Goal: Share content

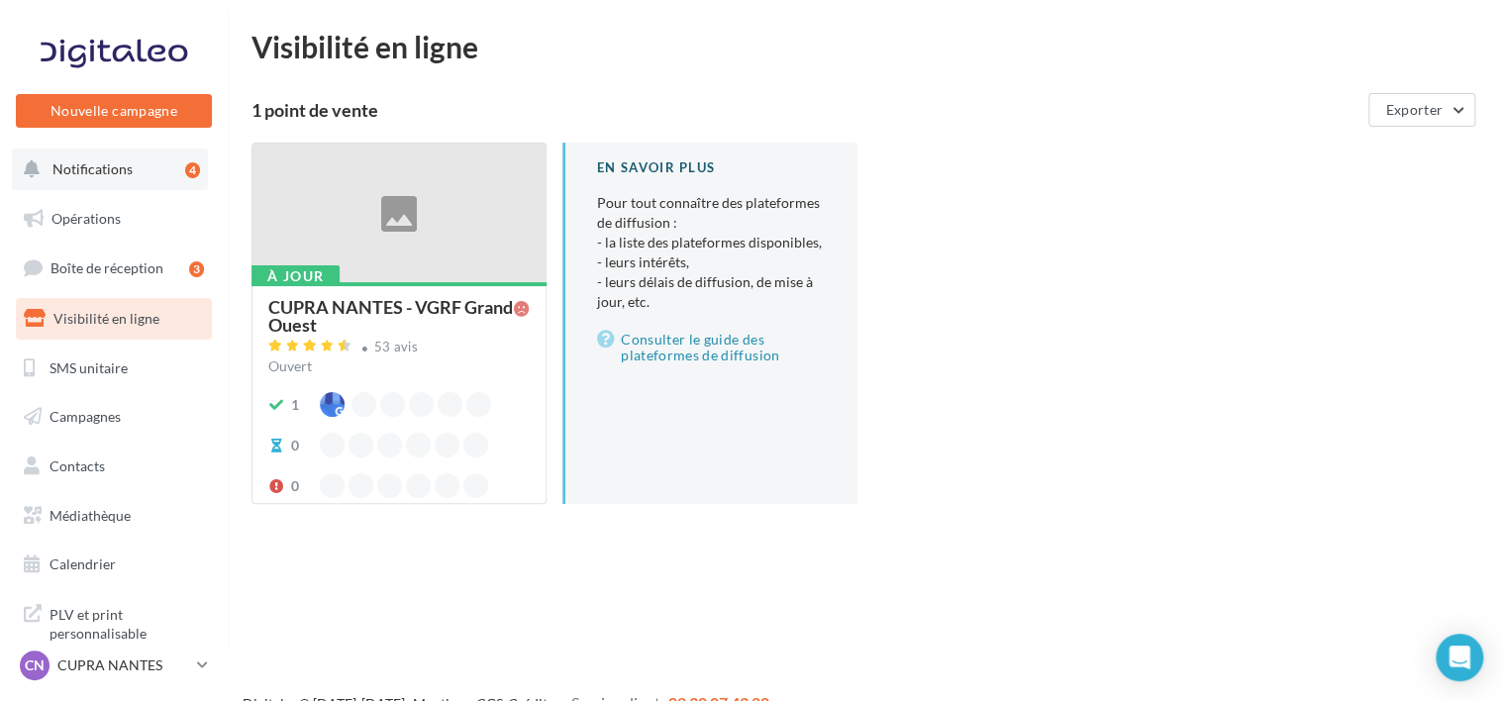
click at [102, 166] on span "Notifications" at bounding box center [92, 168] width 80 height 17
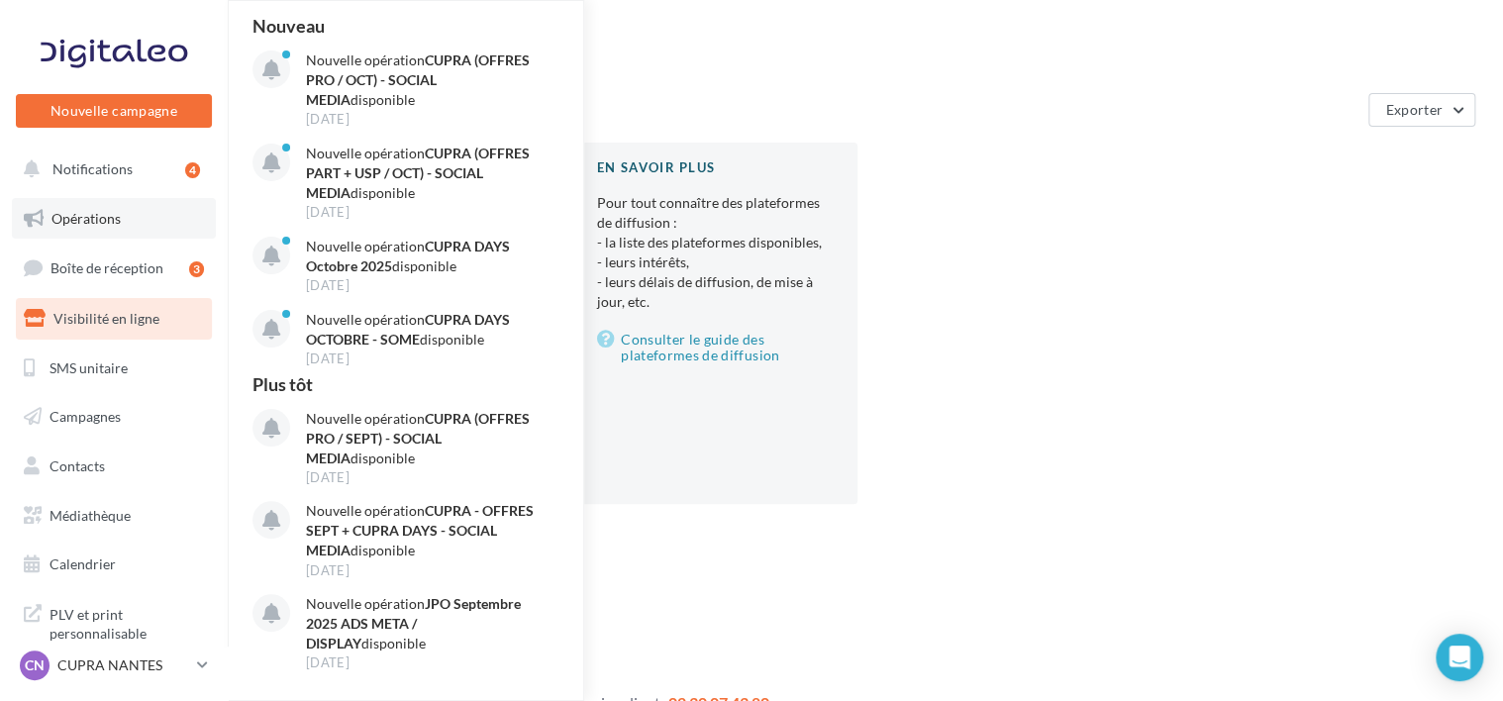
click at [80, 223] on span "Opérations" at bounding box center [85, 218] width 69 height 17
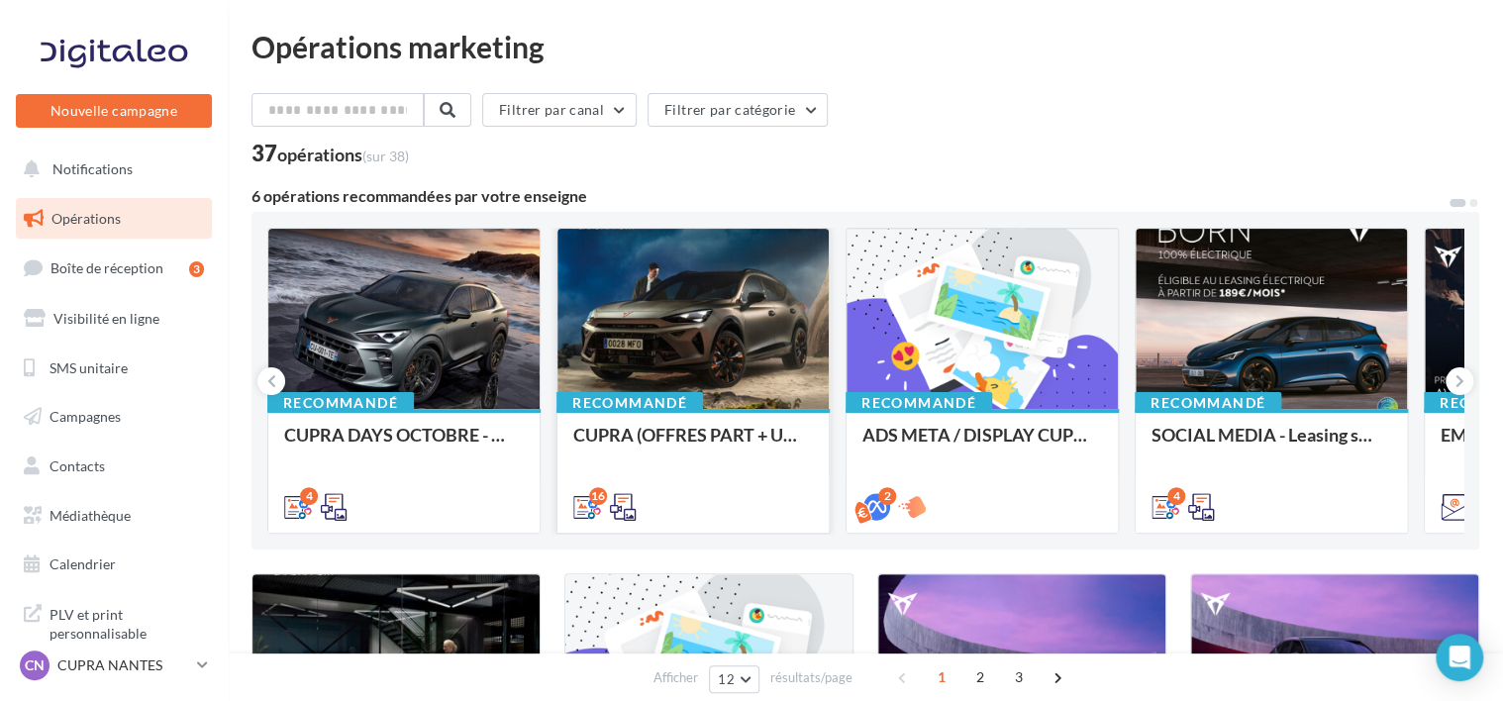
click at [750, 346] on div at bounding box center [692, 320] width 271 height 182
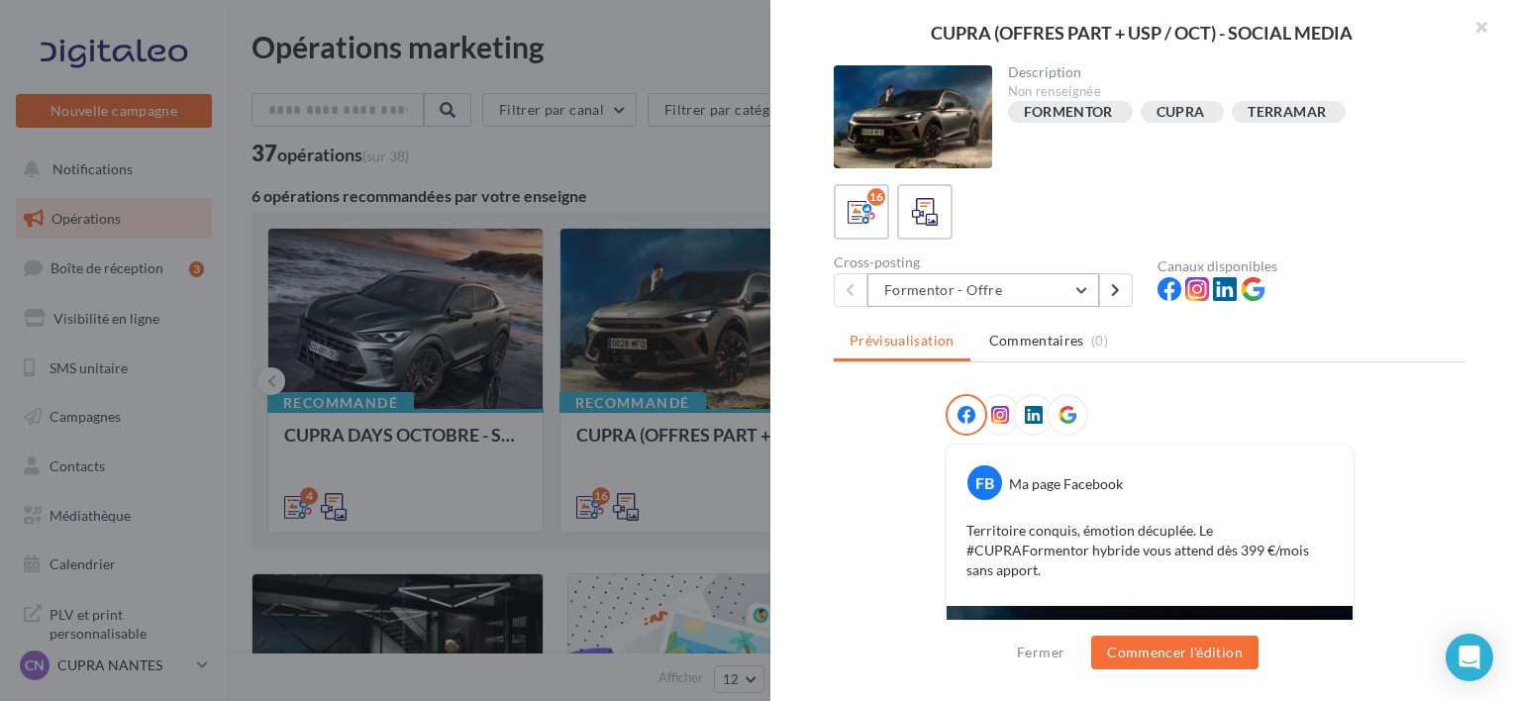
click at [1034, 297] on button "Formentor - Offre" at bounding box center [983, 290] width 232 height 34
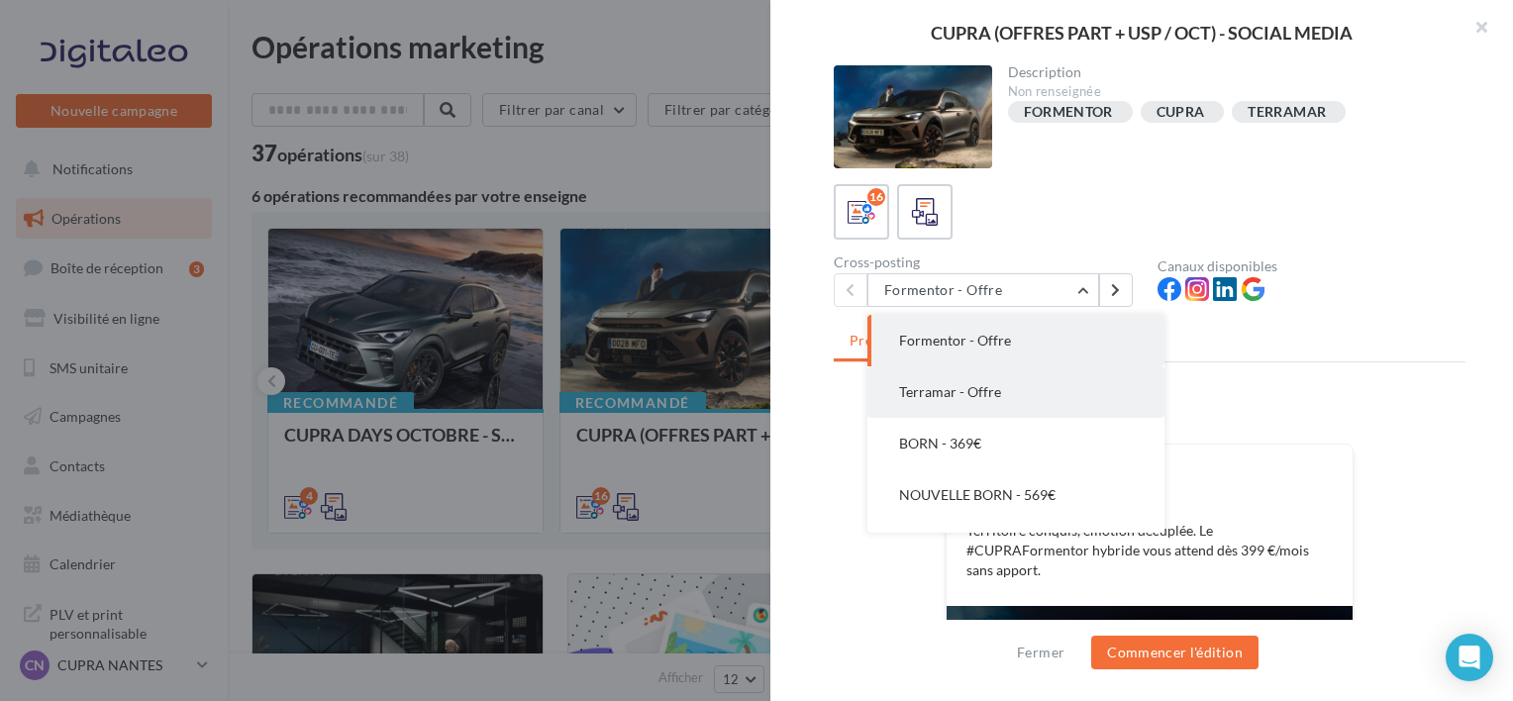
click at [974, 395] on span "Terramar - Offre" at bounding box center [950, 391] width 102 height 17
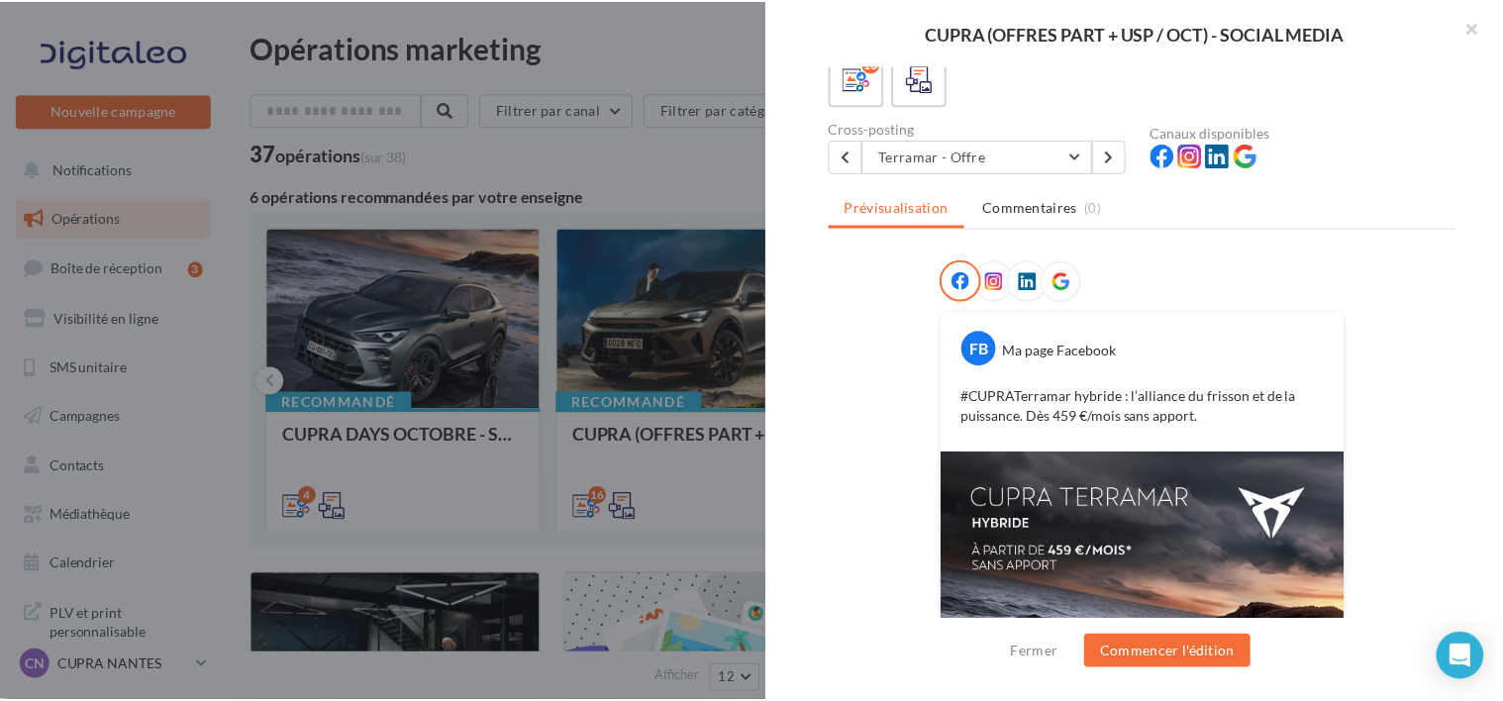
scroll to position [135, 0]
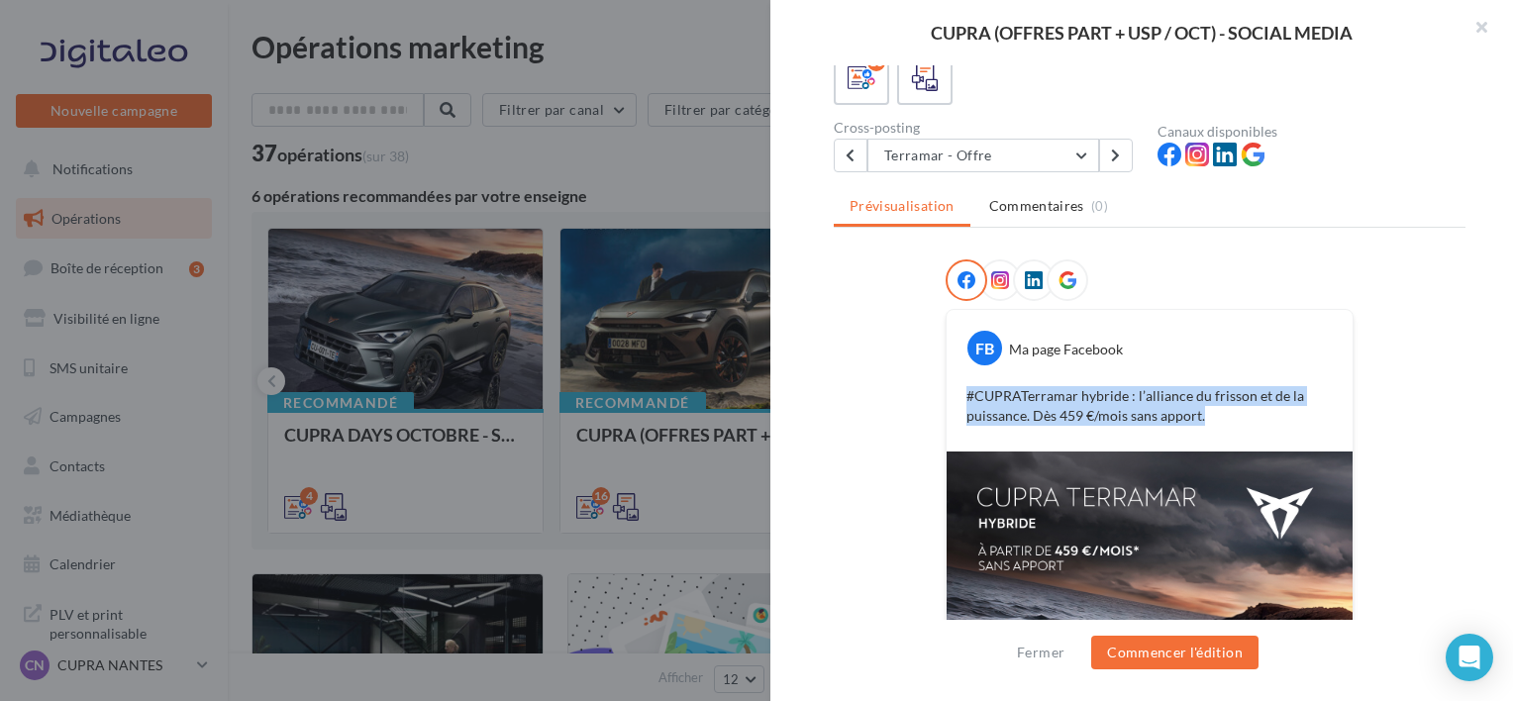
drag, startPoint x: 1220, startPoint y: 417, endPoint x: 959, endPoint y: 388, distance: 263.0
click at [959, 388] on div "#CUPRATerramar hybride : l’alliance du frisson et de la puissance. Dès 459 €/mo…" at bounding box center [1150, 406] width 396 height 50
copy p "#CUPRATerramar hybride : l’alliance du frisson et de la puissance. Dès 459 €/mo…"
click at [206, 69] on div at bounding box center [756, 350] width 1513 height 701
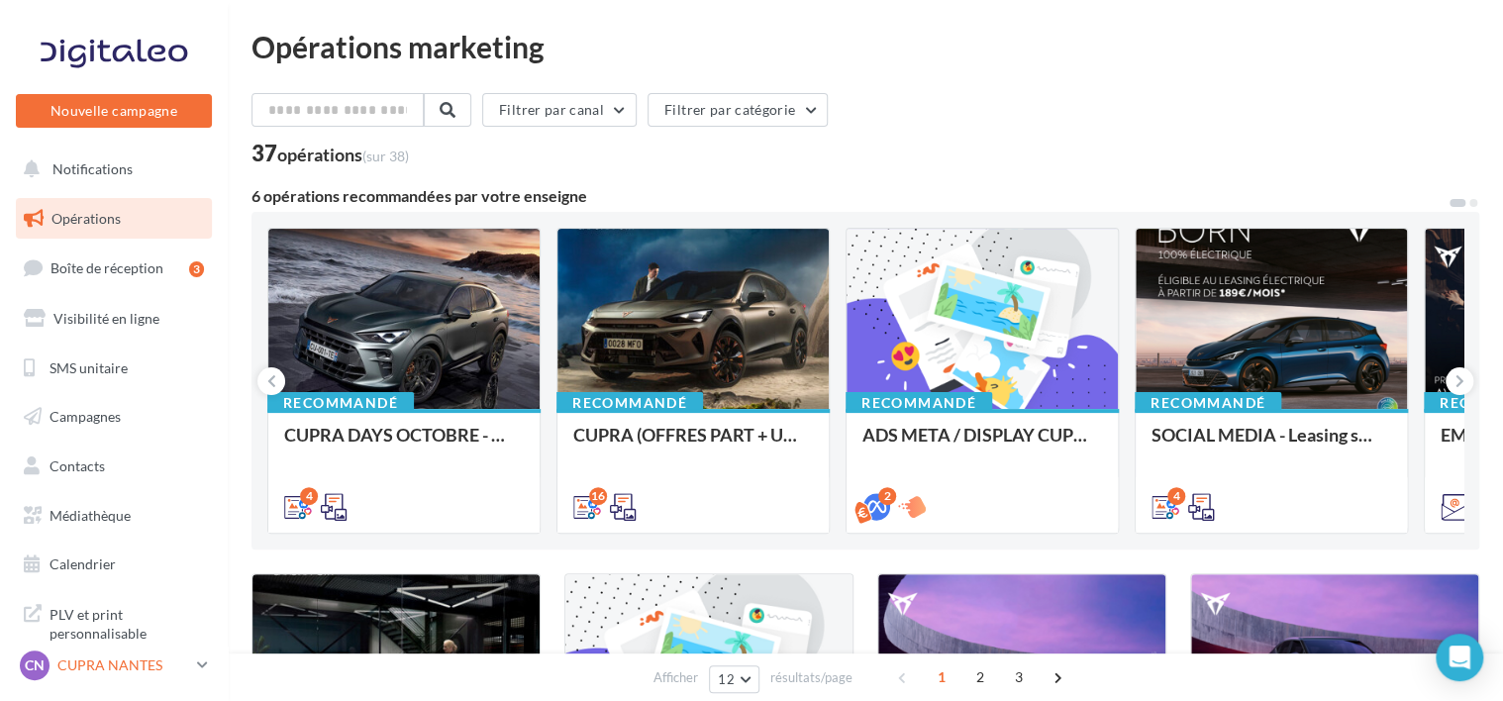
click at [95, 665] on p "CUPRA NANTES" at bounding box center [123, 666] width 132 height 20
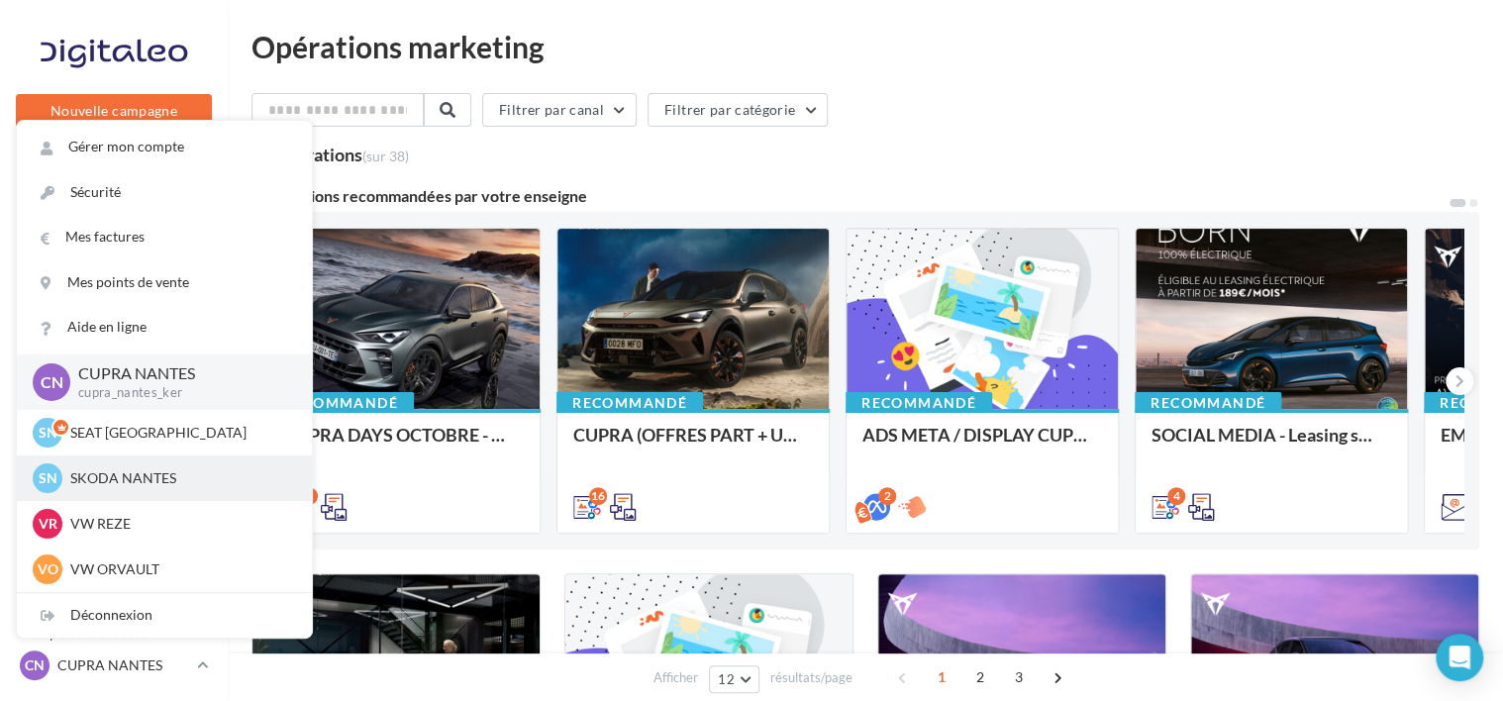
click at [136, 471] on p "SKODA NANTES" at bounding box center [179, 478] width 218 height 20
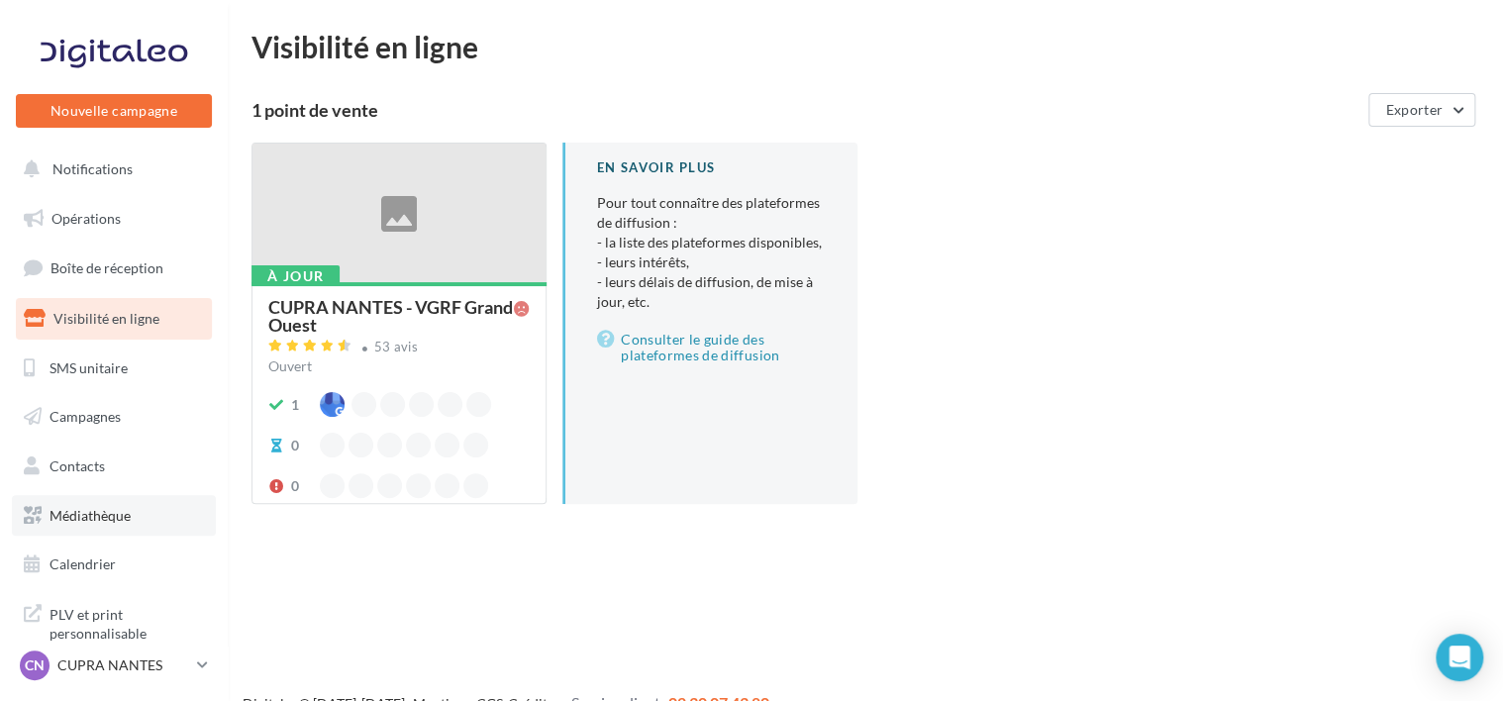
click at [81, 507] on span "Médiathèque" at bounding box center [90, 515] width 81 height 17
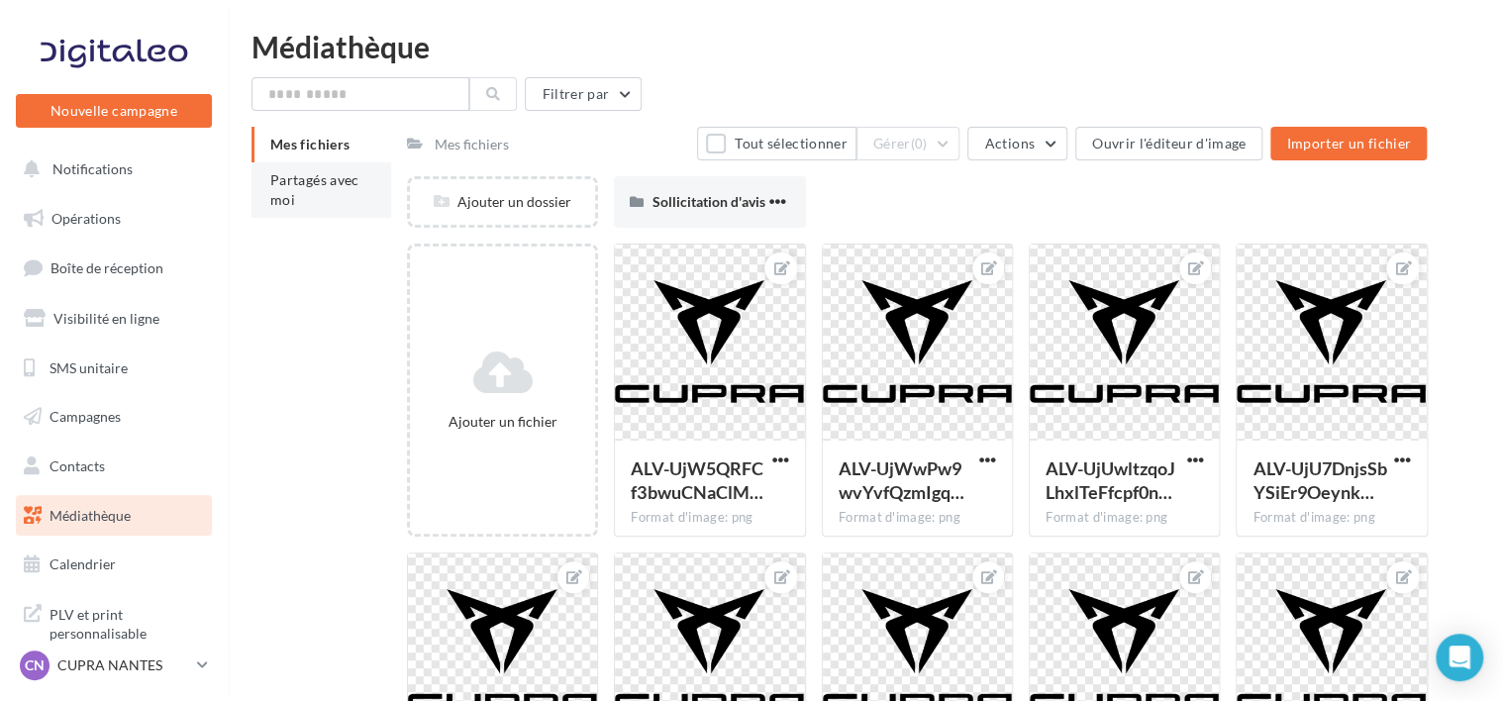
click at [317, 180] on span "Partagés avec moi" at bounding box center [314, 189] width 89 height 37
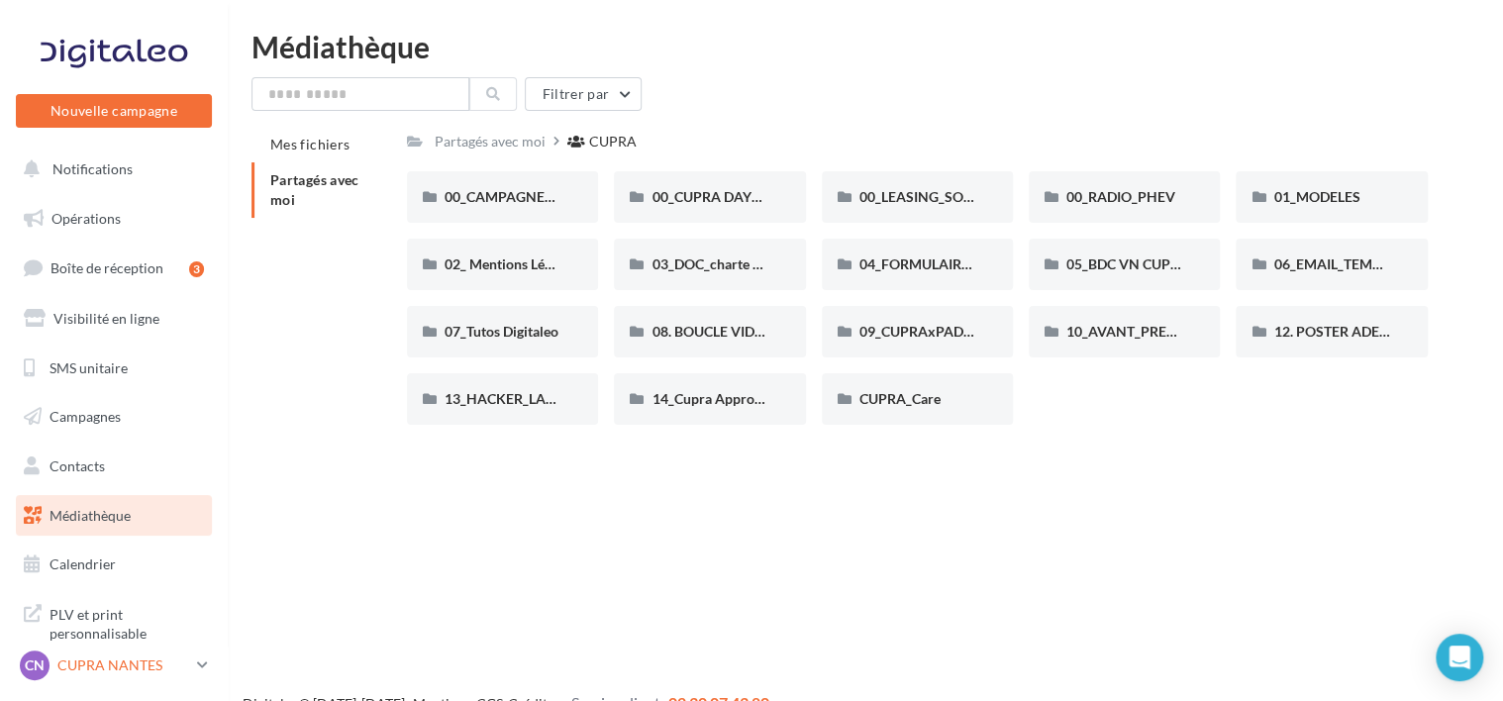
click at [134, 659] on p "CUPRA NANTES" at bounding box center [123, 666] width 132 height 20
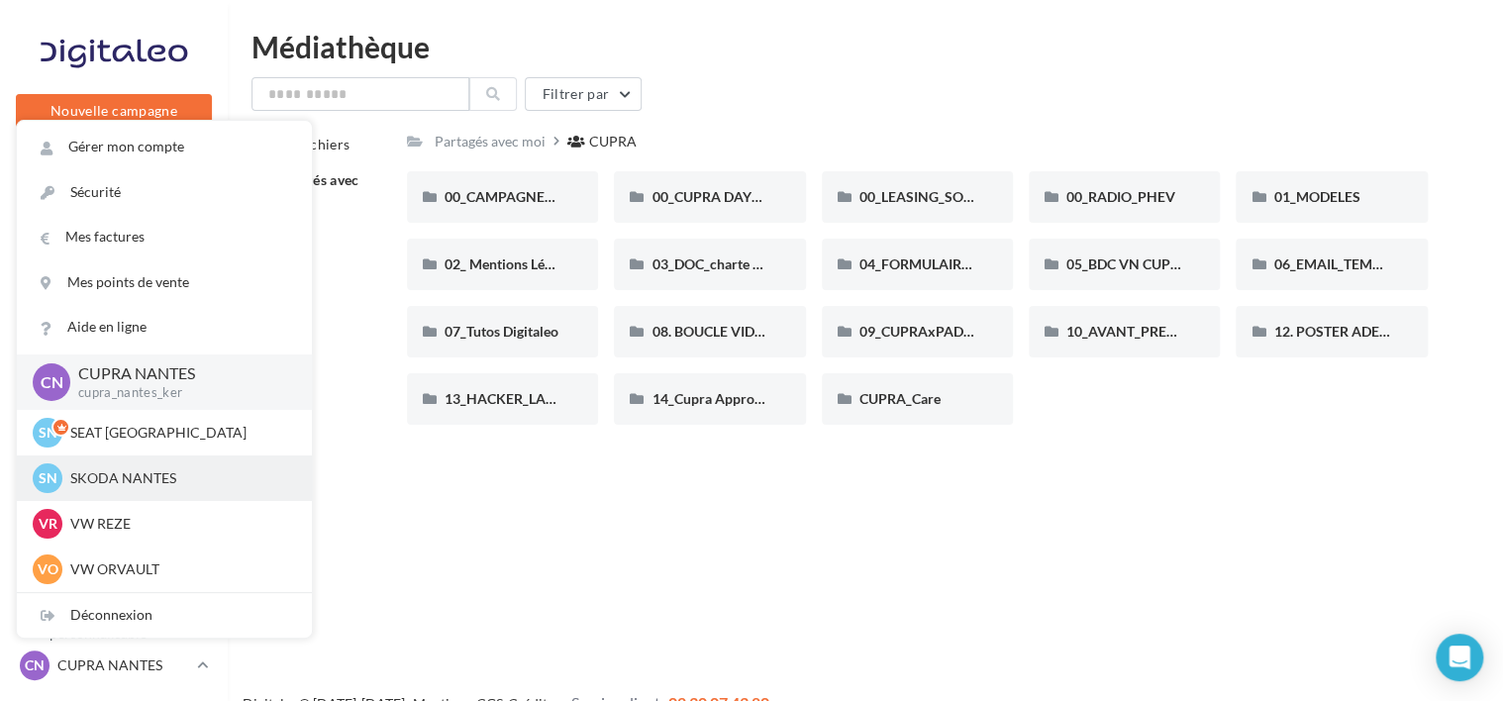
click at [119, 467] on div "SN SKODA NANTES sk-orva-dum" at bounding box center [164, 478] width 263 height 30
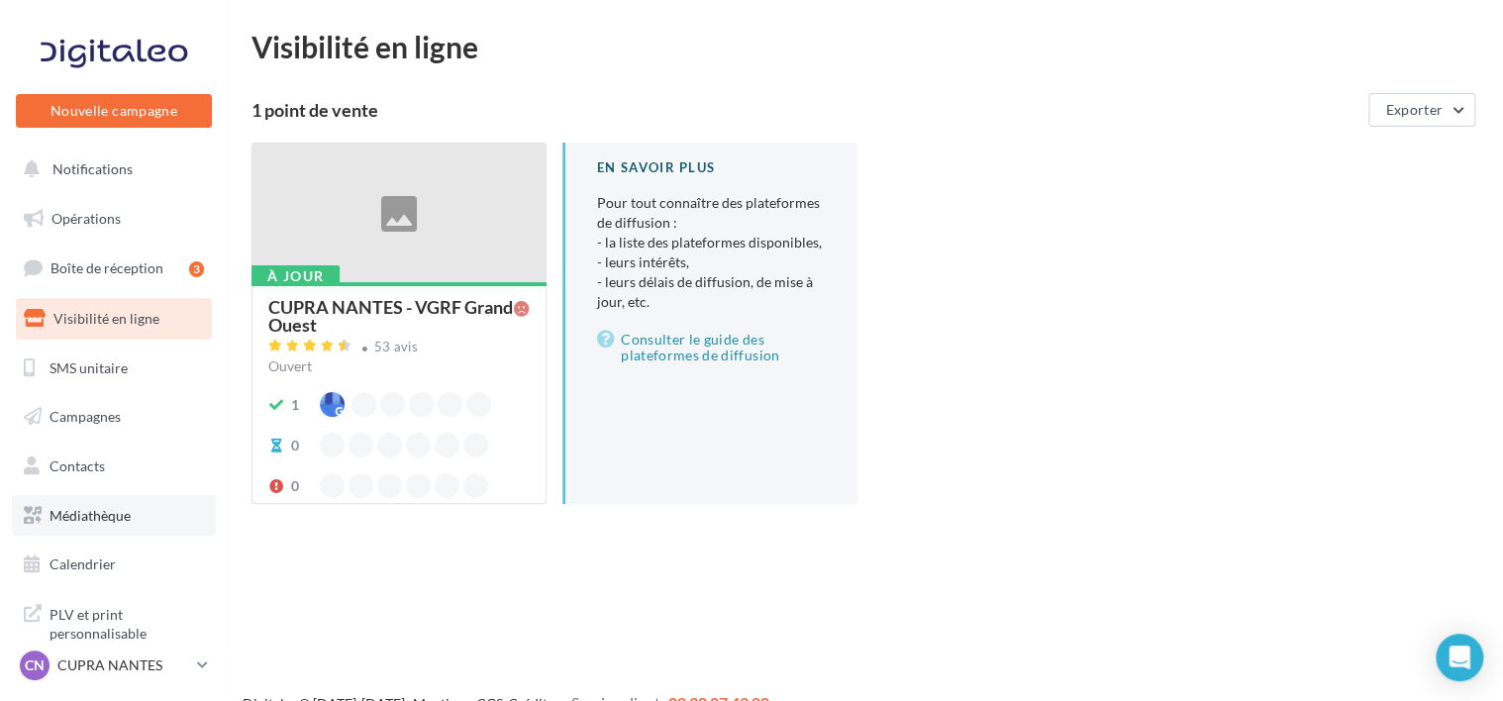
click at [88, 511] on span "Médiathèque" at bounding box center [90, 515] width 81 height 17
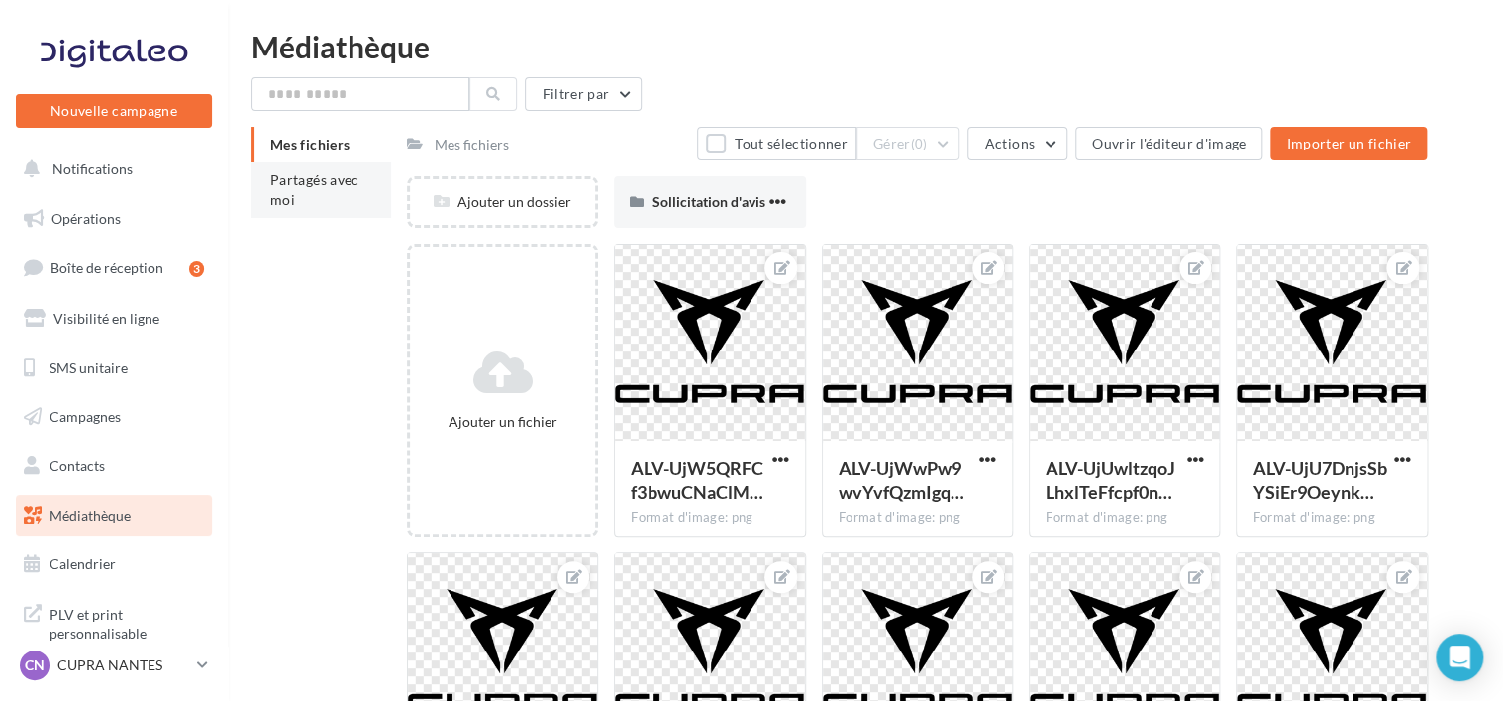
click at [290, 182] on span "Partagés avec moi" at bounding box center [314, 189] width 89 height 37
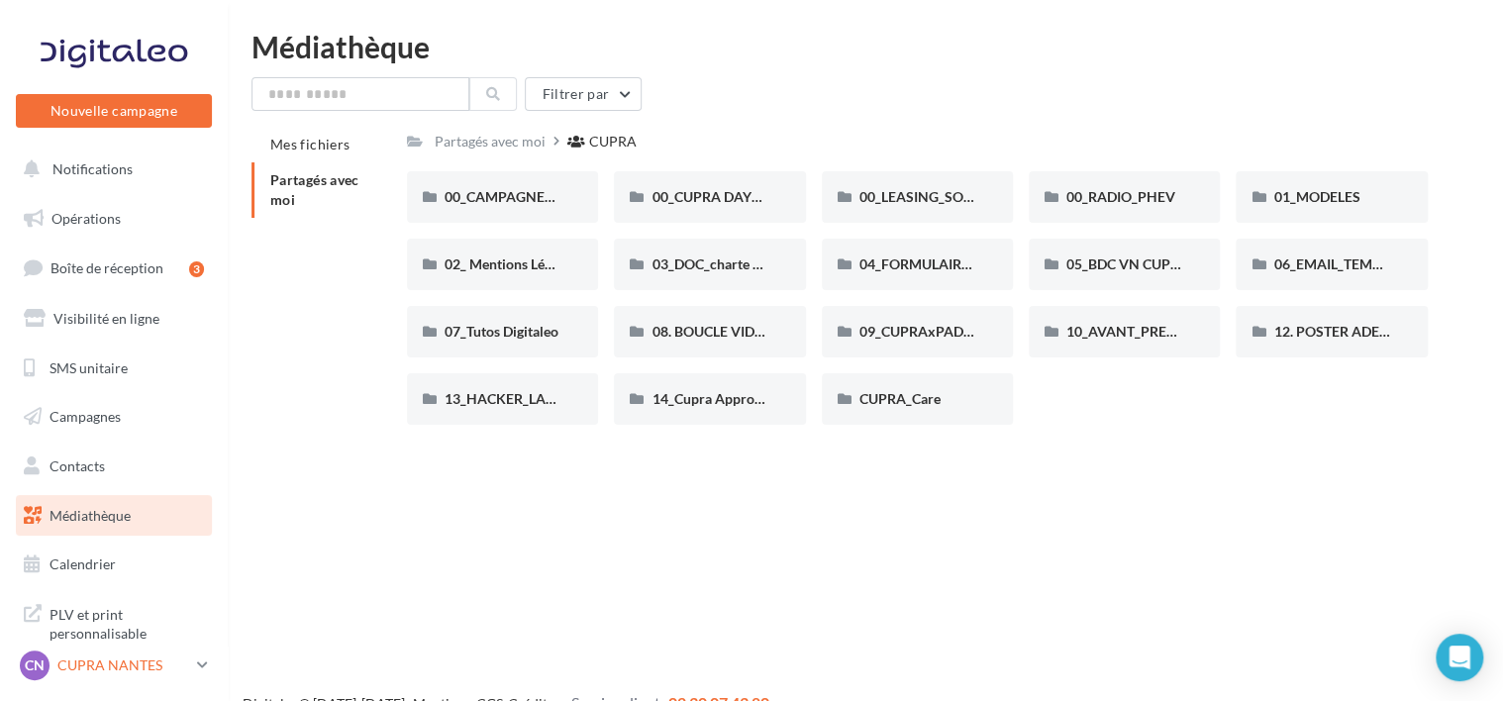
click at [80, 659] on p "CUPRA NANTES" at bounding box center [123, 666] width 132 height 20
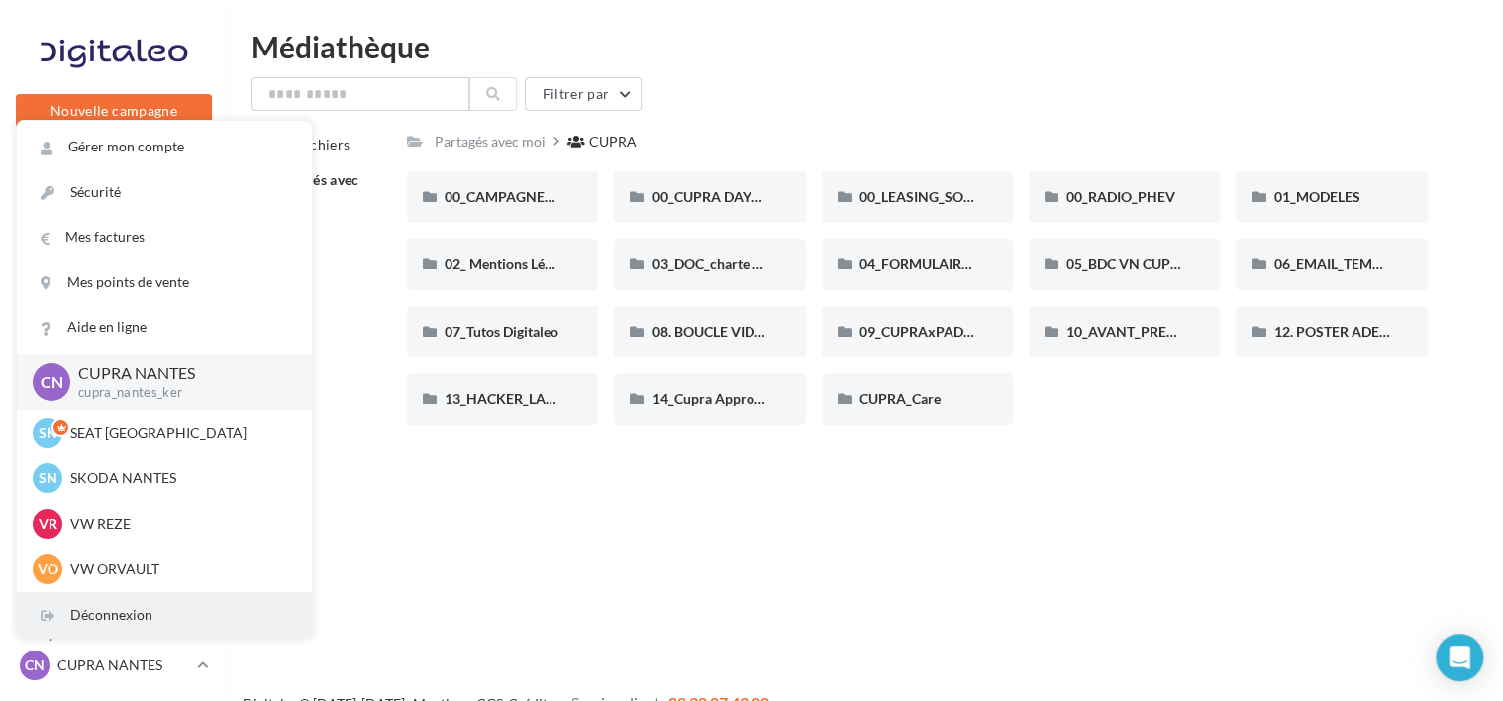
click at [120, 609] on div "Déconnexion" at bounding box center [164, 615] width 295 height 45
